Goal: Information Seeking & Learning: Check status

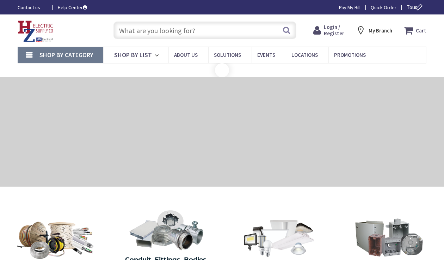
click at [335, 31] on span "Login / Register" at bounding box center [334, 30] width 20 height 13
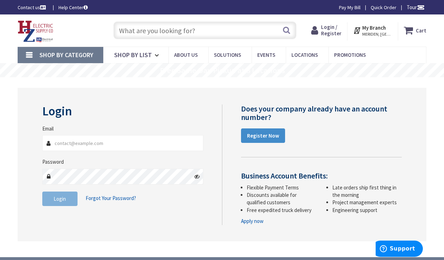
type input "bmooreelectricllc@gmail.com"
click at [197, 177] on icon at bounding box center [197, 177] width 6 height 6
click at [59, 195] on button "Login" at bounding box center [59, 199] width 35 height 15
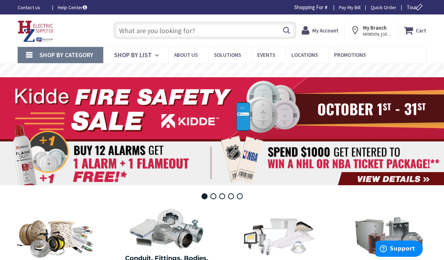
click at [155, 35] on input "text" at bounding box center [205, 31] width 183 height 18
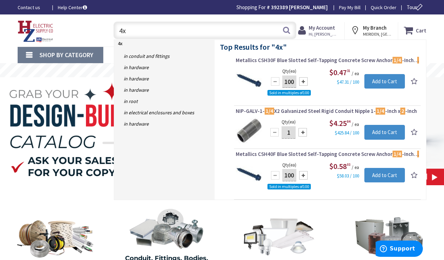
type input "4"
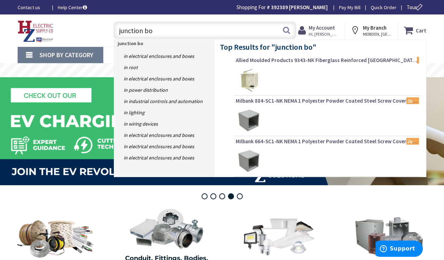
type input "junction box"
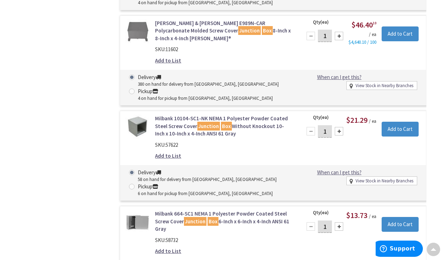
scroll to position [795, 0]
drag, startPoint x: 0, startPoint y: 0, endPoint x: 104, endPoint y: 143, distance: 176.7
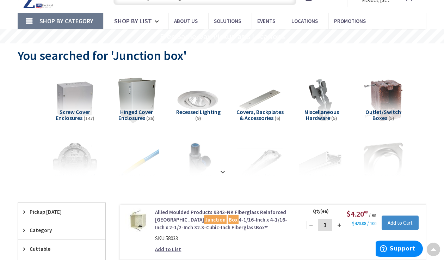
scroll to position [15, 0]
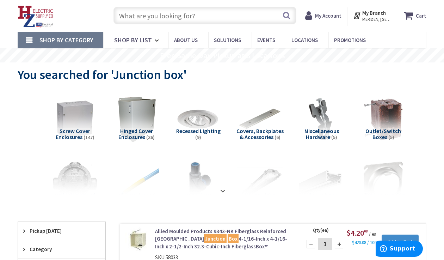
click at [157, 22] on input "text" at bounding box center [205, 16] width 183 height 18
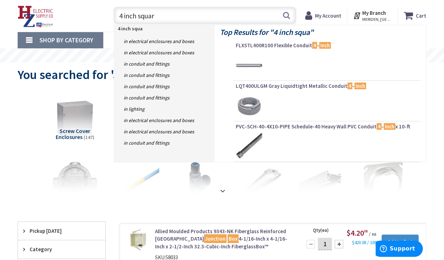
type input "4 inch square"
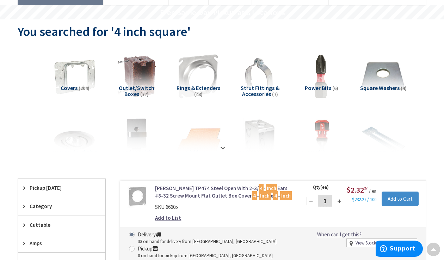
scroll to position [51, 0]
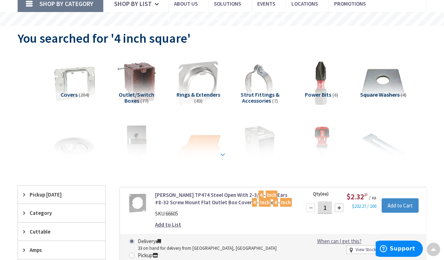
click at [224, 151] on strong at bounding box center [223, 155] width 8 height 8
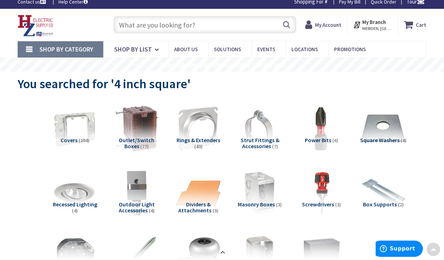
scroll to position [0, 0]
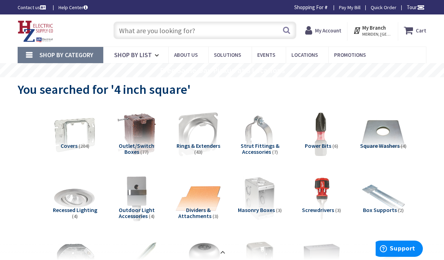
click at [167, 31] on input "text" at bounding box center [205, 31] width 183 height 18
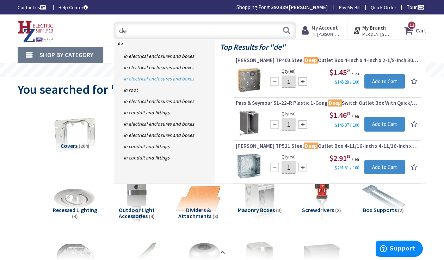
type input "d"
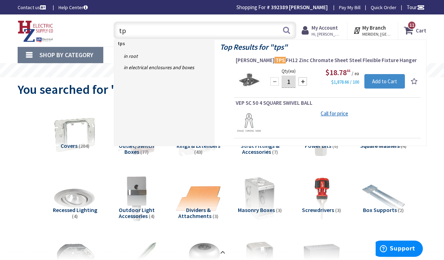
type input "t"
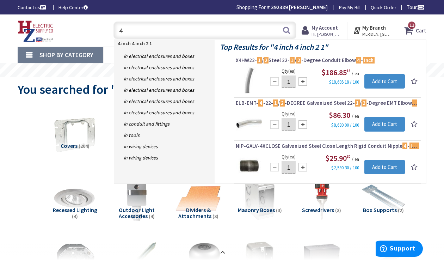
type input "4"
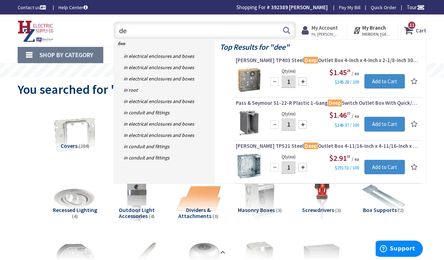
type input "d"
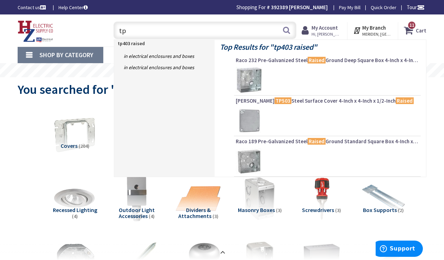
type input "t"
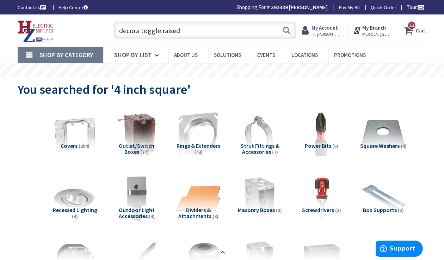
click at [214, 28] on input "decora toggle raised" at bounding box center [205, 31] width 183 height 18
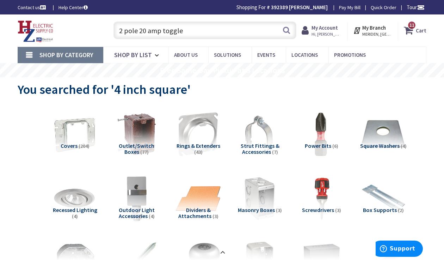
click at [190, 25] on input "2 pole 20 amp toggle" at bounding box center [205, 31] width 183 height 18
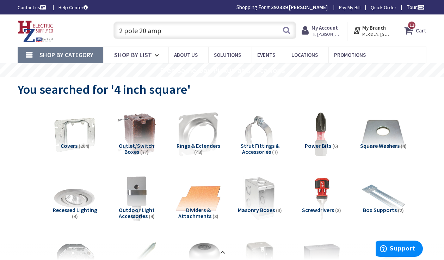
click at [169, 34] on input "2 pole 20 amp" at bounding box center [205, 31] width 183 height 18
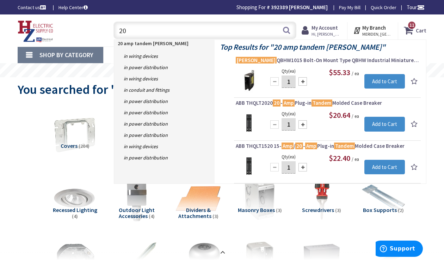
type input "2"
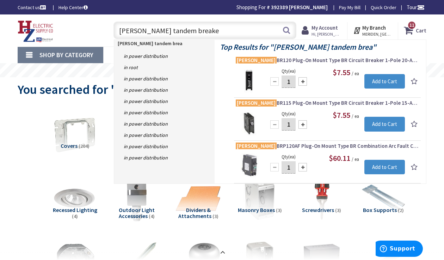
type input "eaton tandem breaker"
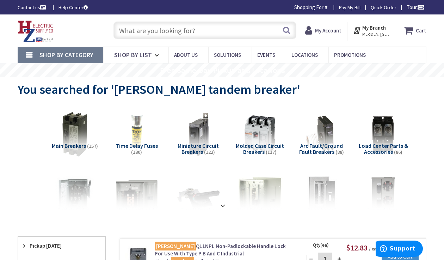
click at [170, 25] on input "text" at bounding box center [205, 31] width 183 height 18
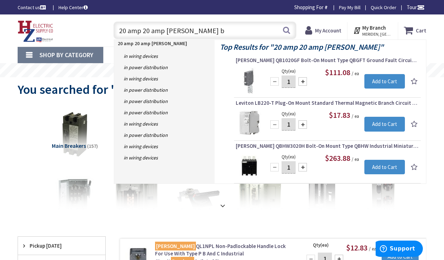
type input "20 amp 20 amp eaton br"
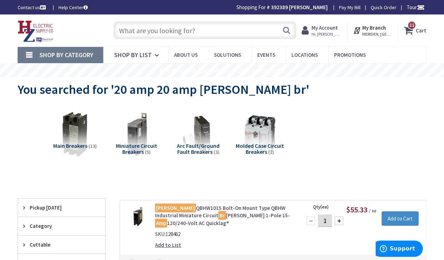
click at [161, 32] on input "text" at bounding box center [205, 31] width 183 height 18
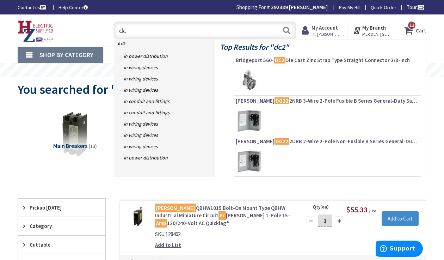
type input "d"
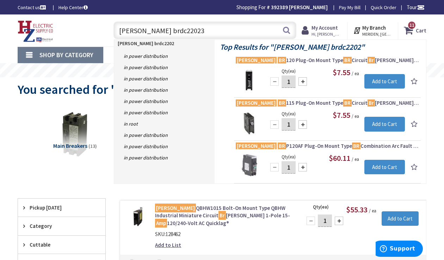
type input "eaton brdc220230"
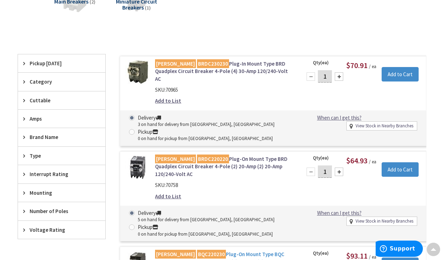
scroll to position [144, 0]
click at [433, 211] on main "You searched for 'Eaton brdc220230' View Subcategories Main Breakers (2) Miniat…" at bounding box center [222, 144] width 444 height 423
click at [436, 159] on main "You searched for 'Eaton brdc220230' View Subcategories Main Breakers (2) Miniat…" at bounding box center [222, 144] width 444 height 423
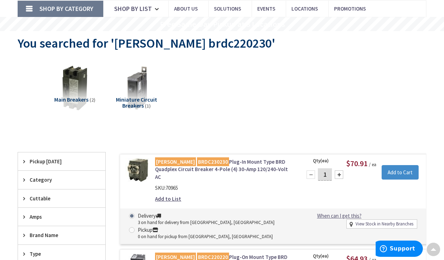
scroll to position [0, 0]
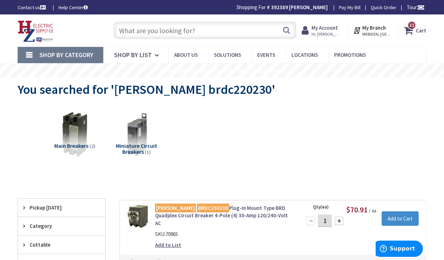
click at [184, 30] on input "text" at bounding box center [205, 31] width 183 height 18
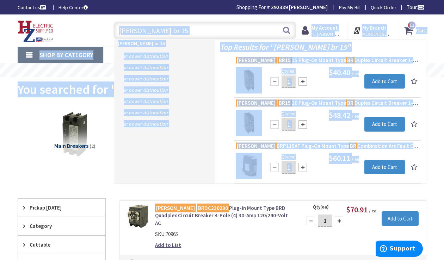
drag, startPoint x: 433, startPoint y: 163, endPoint x: 168, endPoint y: 34, distance: 295.5
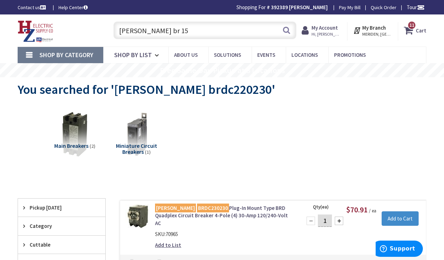
click at [168, 34] on input "eaton br 15" at bounding box center [205, 31] width 183 height 18
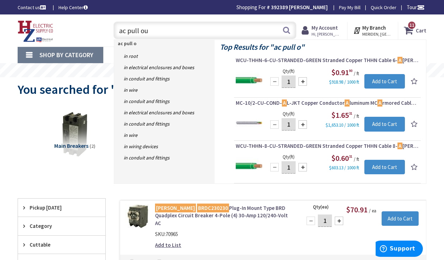
type input "ac pull out"
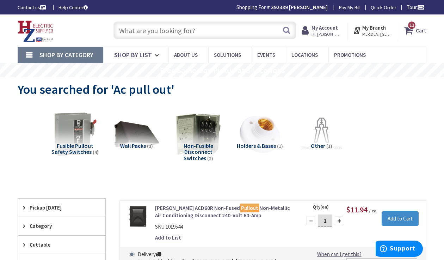
click at [166, 26] on input "text" at bounding box center [205, 31] width 183 height 18
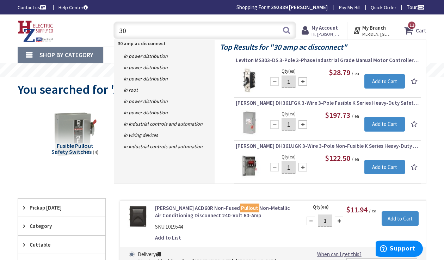
type input "3"
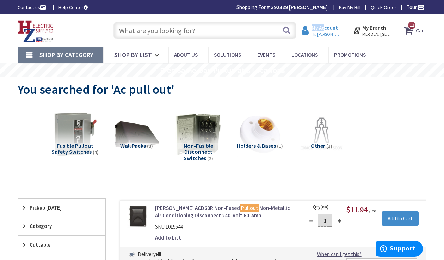
drag, startPoint x: 343, startPoint y: 24, endPoint x: 335, endPoint y: 31, distance: 11.0
click at [335, 31] on div "My Account Hi, [PERSON_NAME] [PERSON_NAME] [EMAIL_ADDRESS][DOMAIN_NAME] My Cata…" at bounding box center [321, 31] width 51 height 18
click at [335, 31] on strong "My Account" at bounding box center [325, 27] width 26 height 7
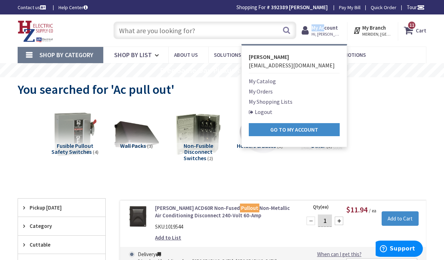
click at [335, 31] on strong "My Account" at bounding box center [325, 27] width 26 height 7
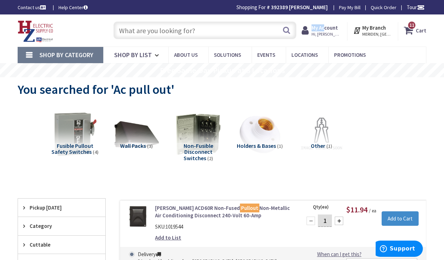
click at [335, 31] on strong "My Account" at bounding box center [325, 27] width 26 height 7
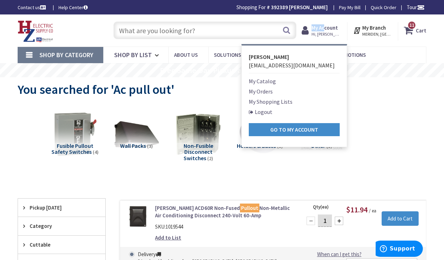
click at [273, 90] on link "My Orders" at bounding box center [261, 91] width 24 height 8
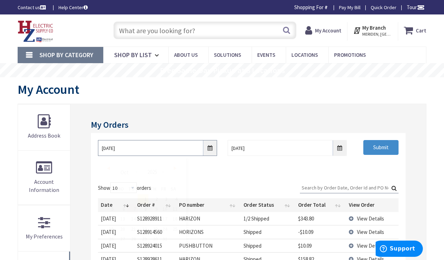
click at [210, 148] on input "[DATE]" at bounding box center [157, 148] width 119 height 16
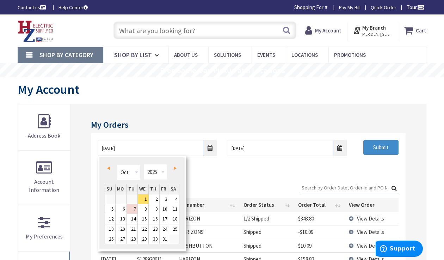
click at [108, 167] on span "Prev" at bounding box center [108, 168] width 3 height 4
click at [154, 237] on link "31" at bounding box center [154, 239] width 11 height 10
type input "[DATE]"
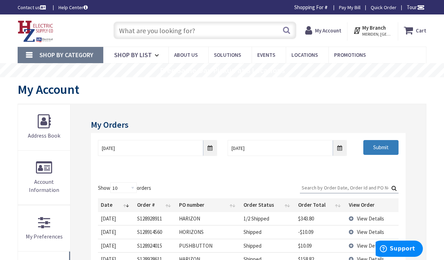
click at [377, 149] on input "Submit" at bounding box center [381, 147] width 35 height 15
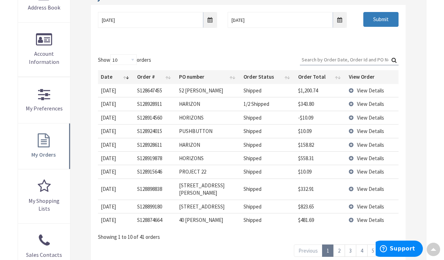
scroll to position [128, 0]
click at [313, 59] on input "Search:" at bounding box center [349, 59] width 99 height 11
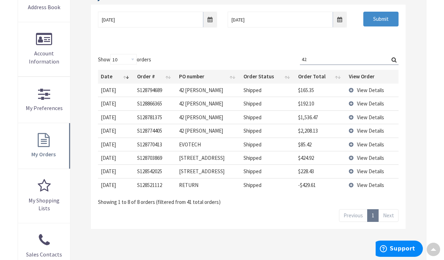
type input "42"
click at [352, 100] on td "View Details" at bounding box center [372, 103] width 53 height 13
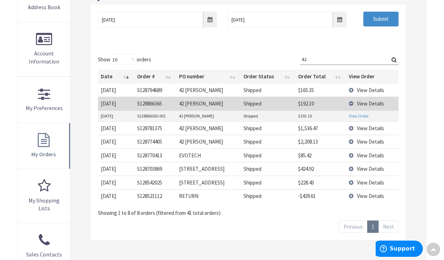
scroll to position [128, 0]
click at [354, 116] on link "View Order" at bounding box center [359, 116] width 20 height 6
click at [208, 20] on input "[DATE]" at bounding box center [157, 20] width 119 height 16
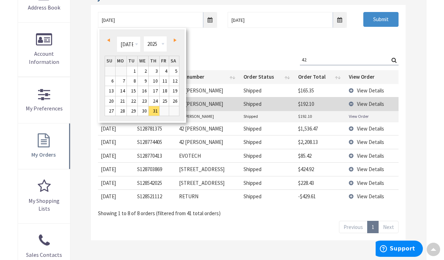
click at [111, 39] on link "Prev" at bounding box center [110, 40] width 10 height 10
type input "[DATE]"
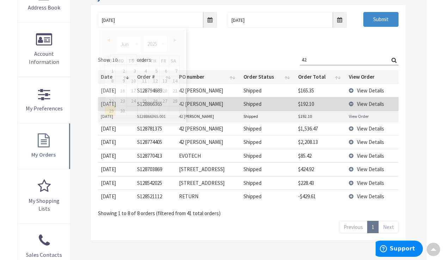
click at [352, 116] on link "View Order" at bounding box center [359, 116] width 20 height 6
click at [369, 90] on span "View Details" at bounding box center [370, 90] width 27 height 7
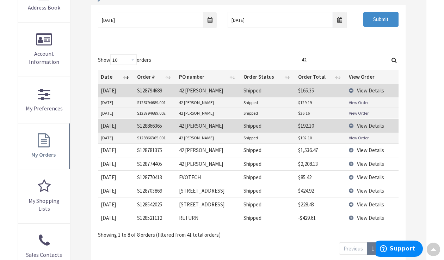
click at [361, 101] on link "View Order" at bounding box center [359, 102] width 20 height 6
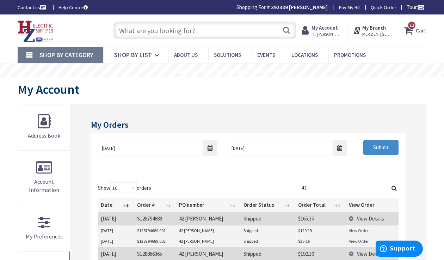
click at [182, 32] on input "text" at bounding box center [205, 31] width 183 height 18
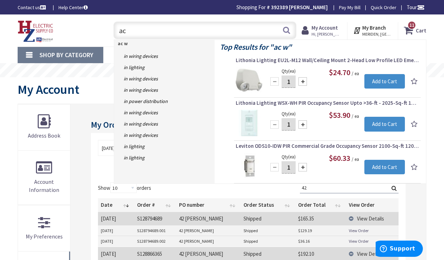
type input "a"
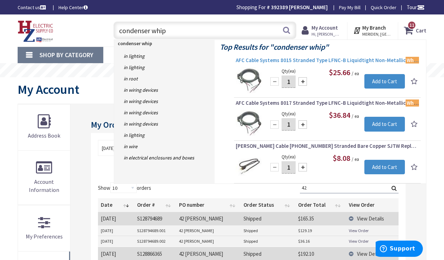
type input "condenser whip"
click at [291, 64] on link "AFC Cable Systems 8015 Stranded Type LFNC-B Liquidtight Non-Metallic Whip 10/3 …" at bounding box center [327, 61] width 183 height 8
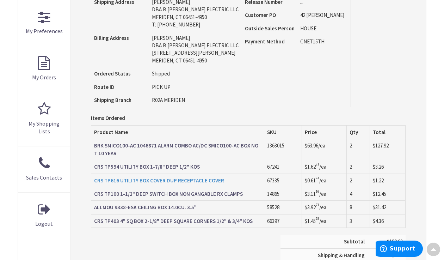
scroll to position [206, 0]
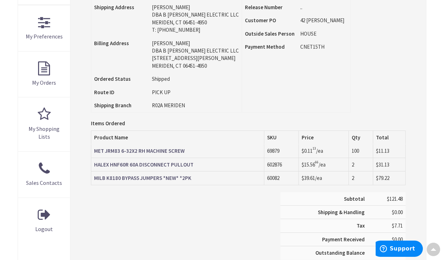
scroll to position [200, 0]
click at [430, 73] on main "My Account Order Detail Order Information Download Invoice Print This Page Orde…" at bounding box center [222, 87] width 444 height 420
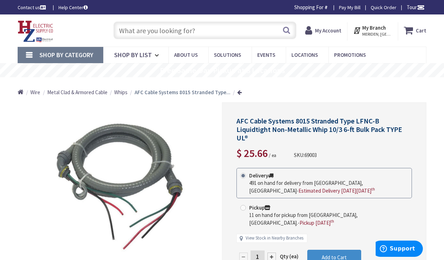
click at [241, 34] on input "text" at bounding box center [205, 31] width 183 height 18
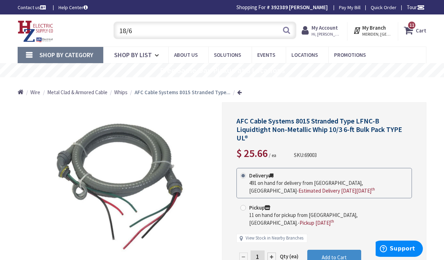
click at [265, 34] on input "18/6" at bounding box center [205, 31] width 183 height 18
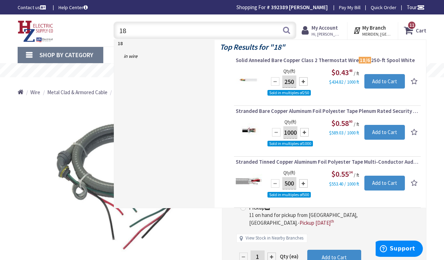
type input "1"
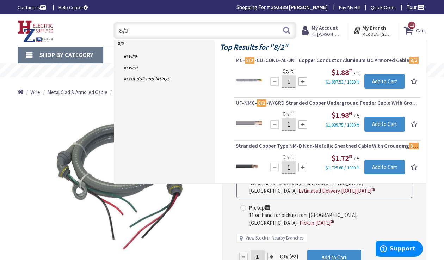
click at [218, 36] on input "8/2" at bounding box center [205, 31] width 183 height 18
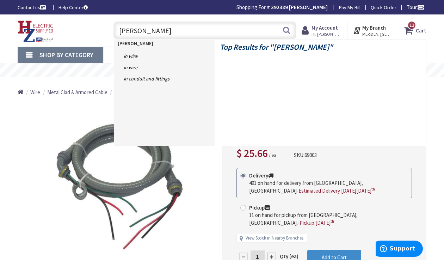
type input "gable fan"
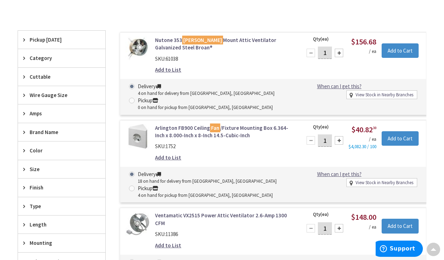
scroll to position [168, 0]
